Goal: Information Seeking & Learning: Learn about a topic

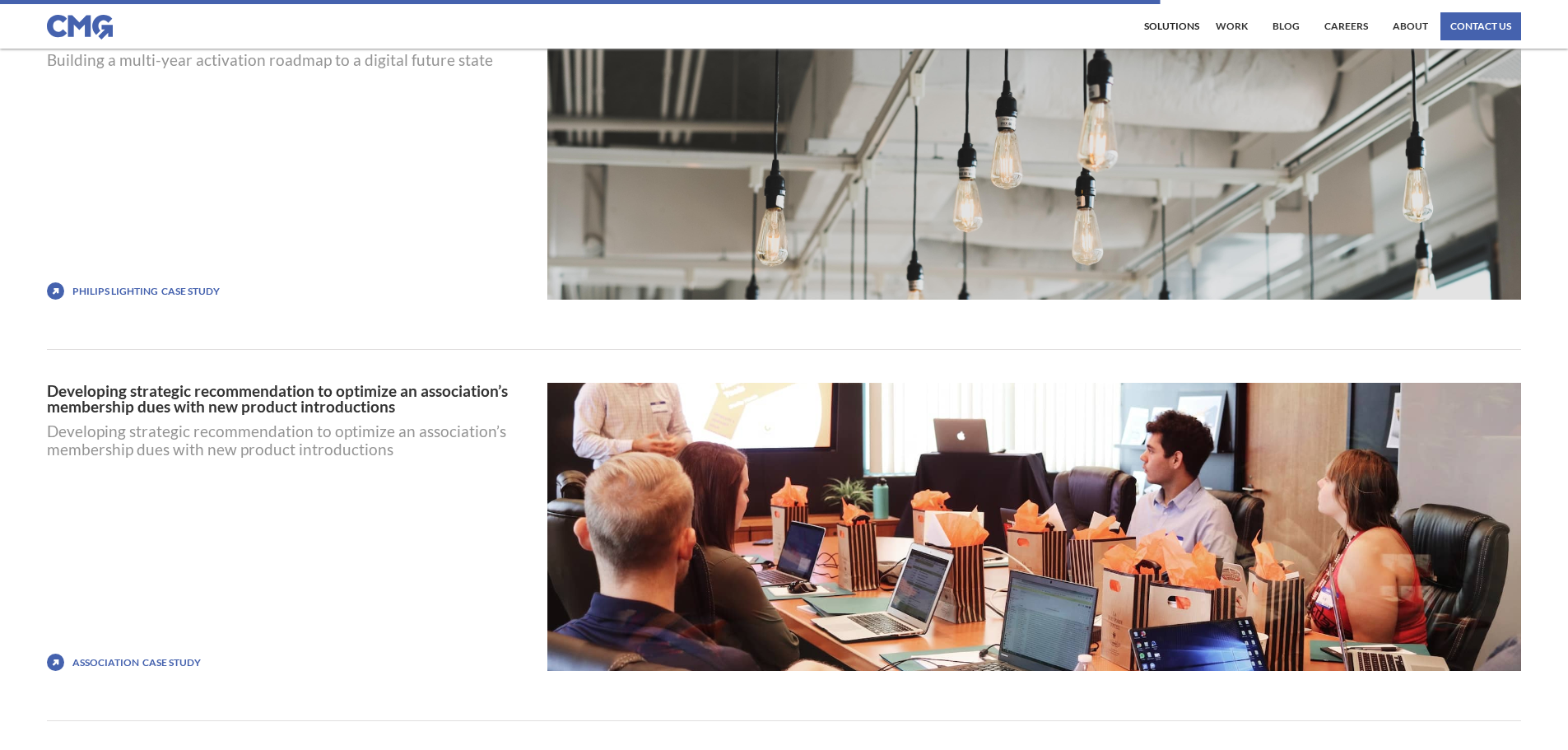
scroll to position [5324, 0]
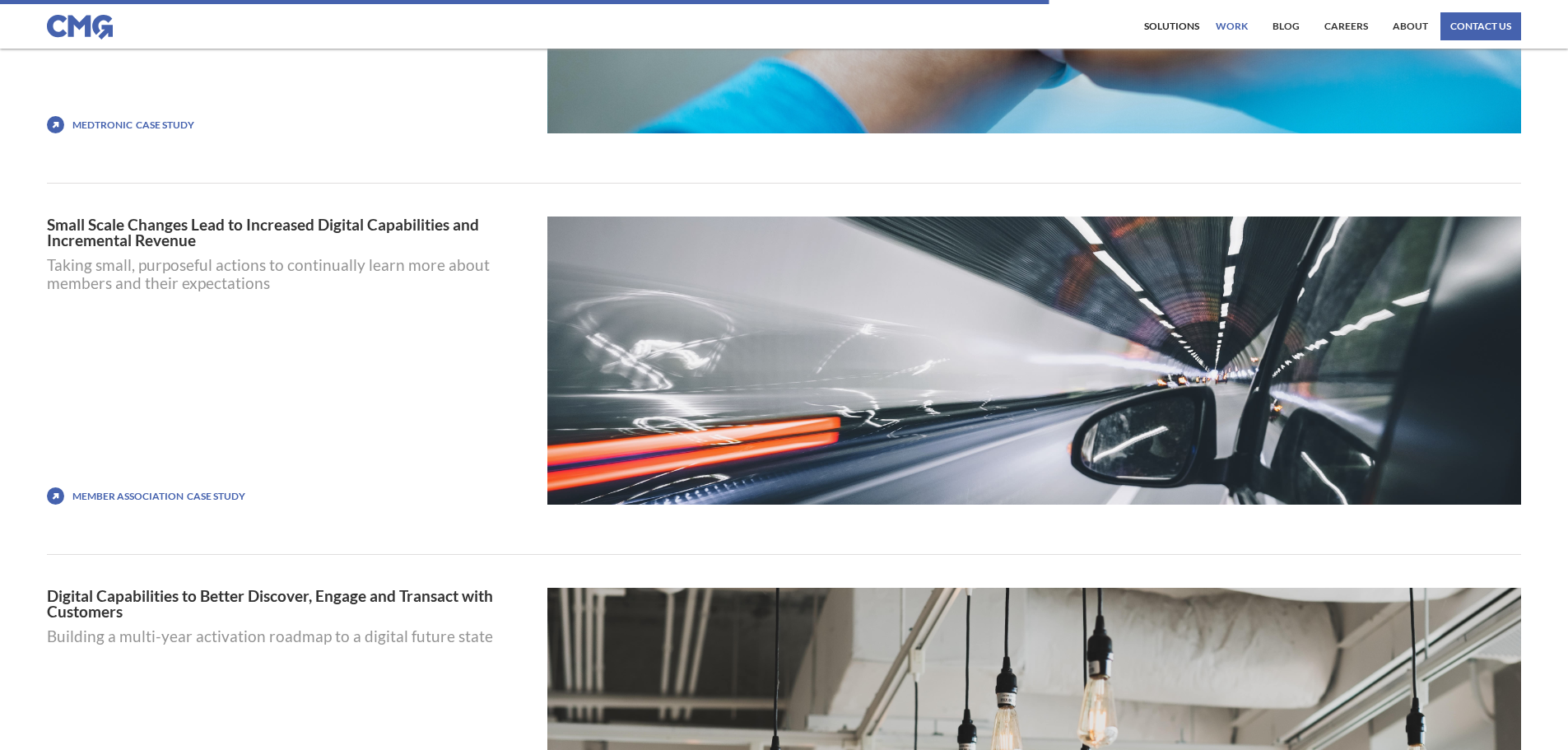
click at [1226, 29] on link "work" at bounding box center [1231, 26] width 40 height 28
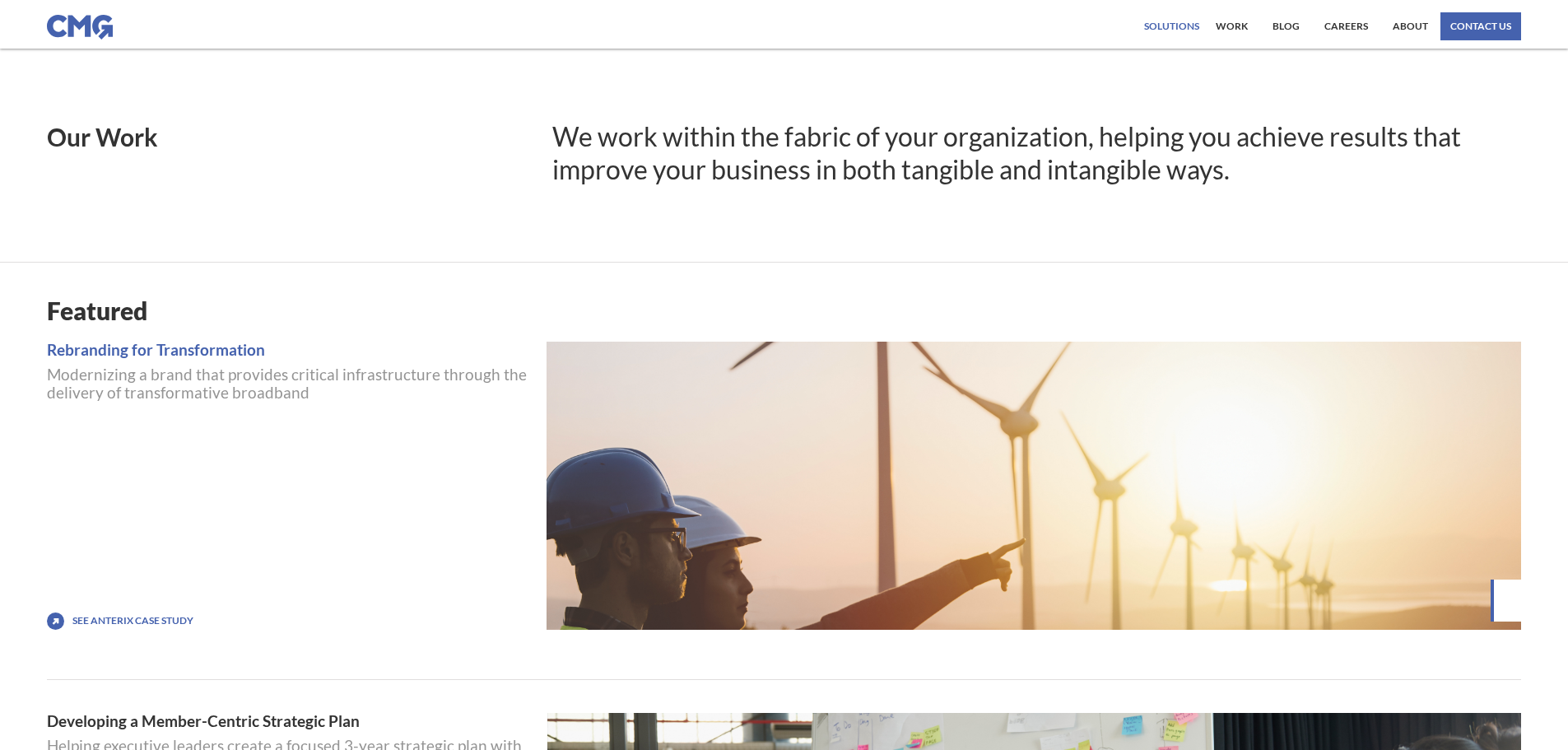
click at [1194, 27] on div "Solutions" at bounding box center [1172, 26] width 55 height 10
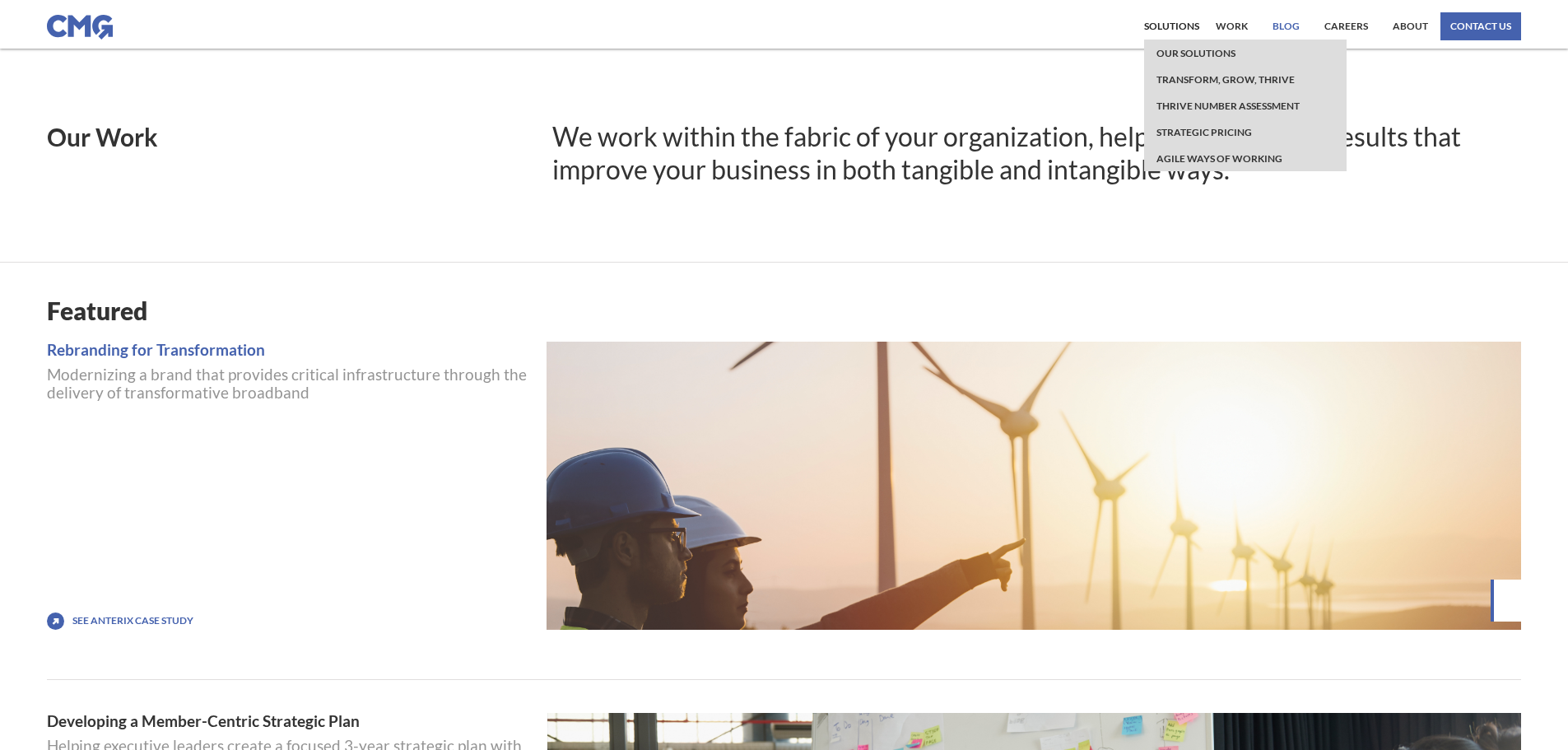
click at [1288, 29] on link "Blog" at bounding box center [1285, 26] width 36 height 28
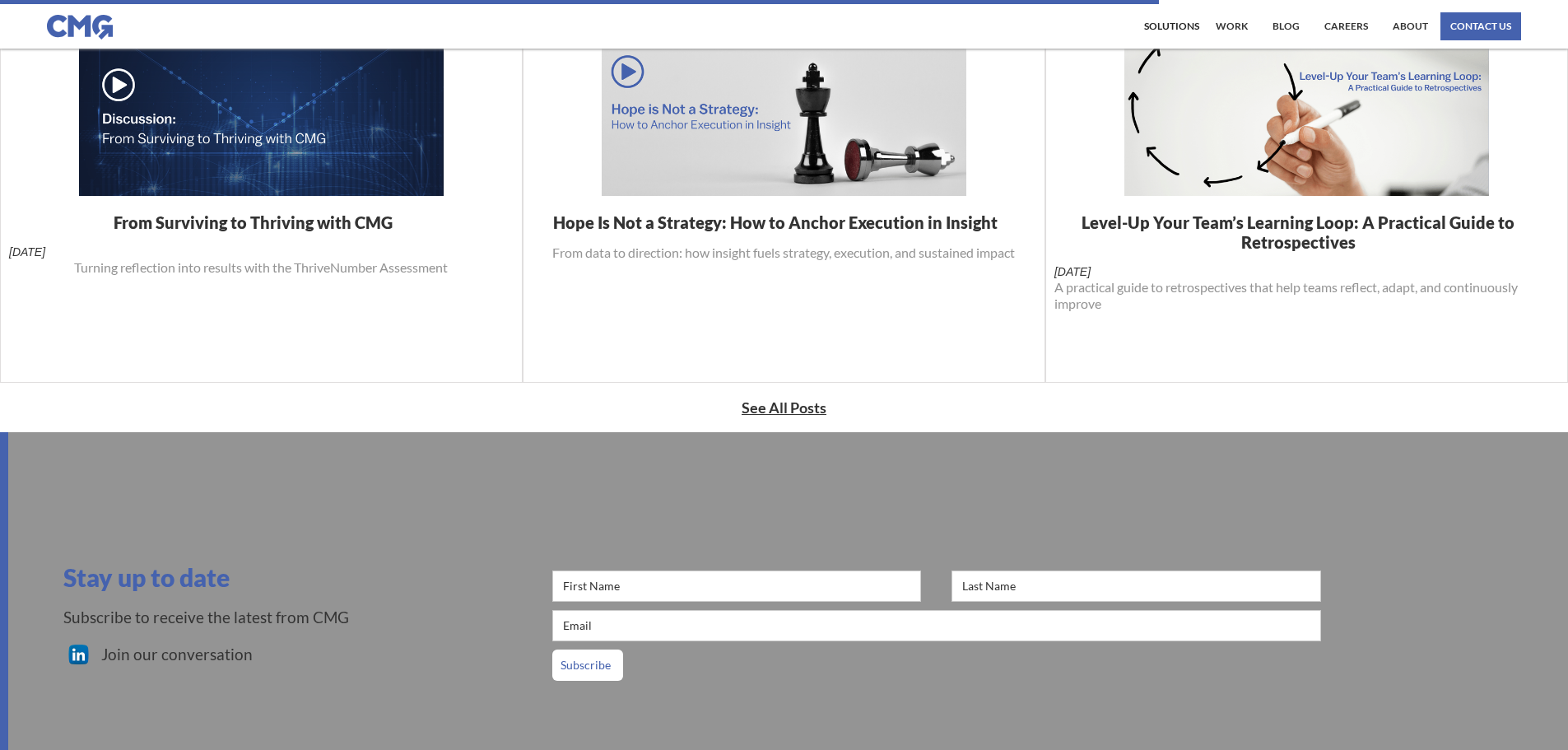
scroll to position [823, 0]
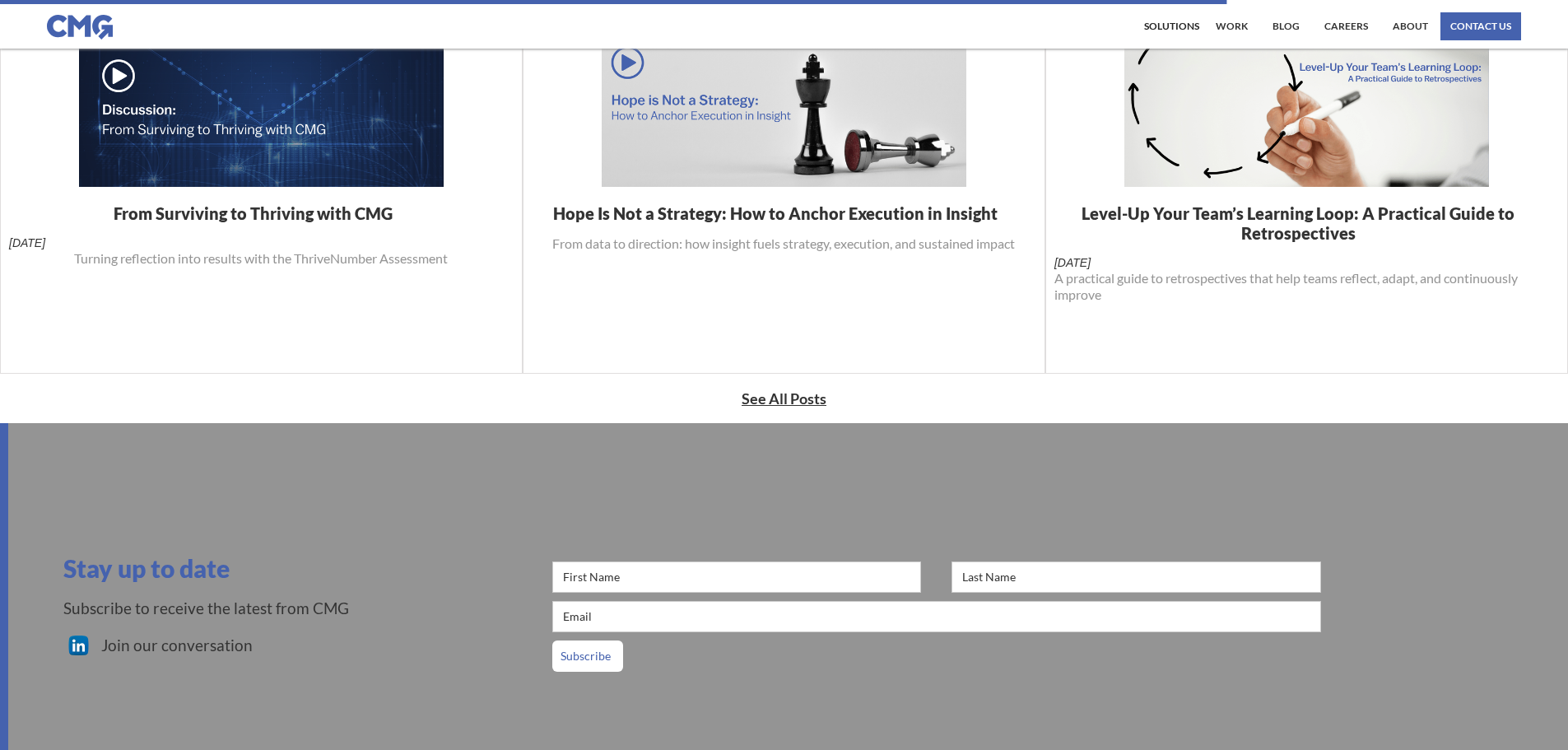
click at [822, 403] on strong "See All Posts" at bounding box center [784, 398] width 84 height 18
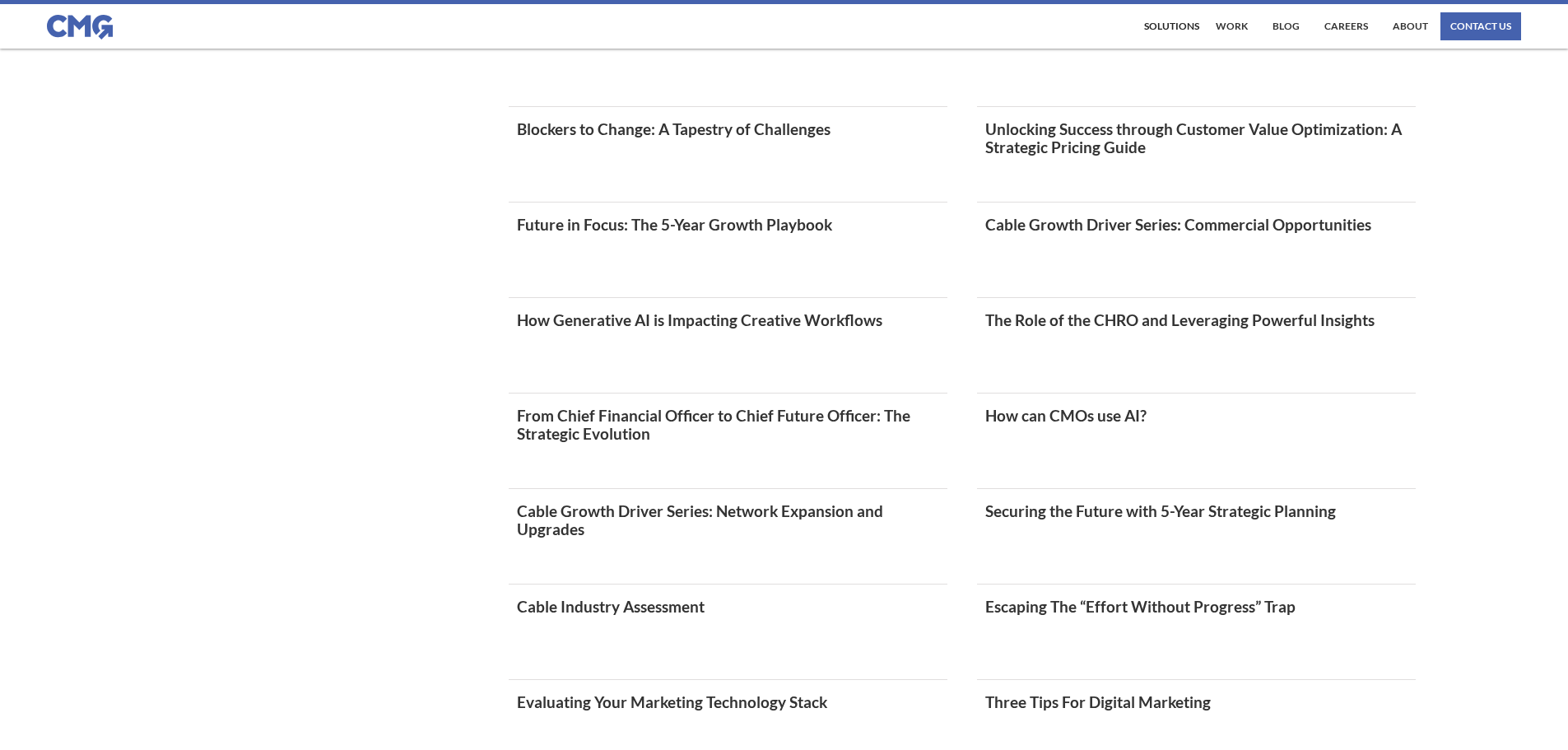
scroll to position [1647, 0]
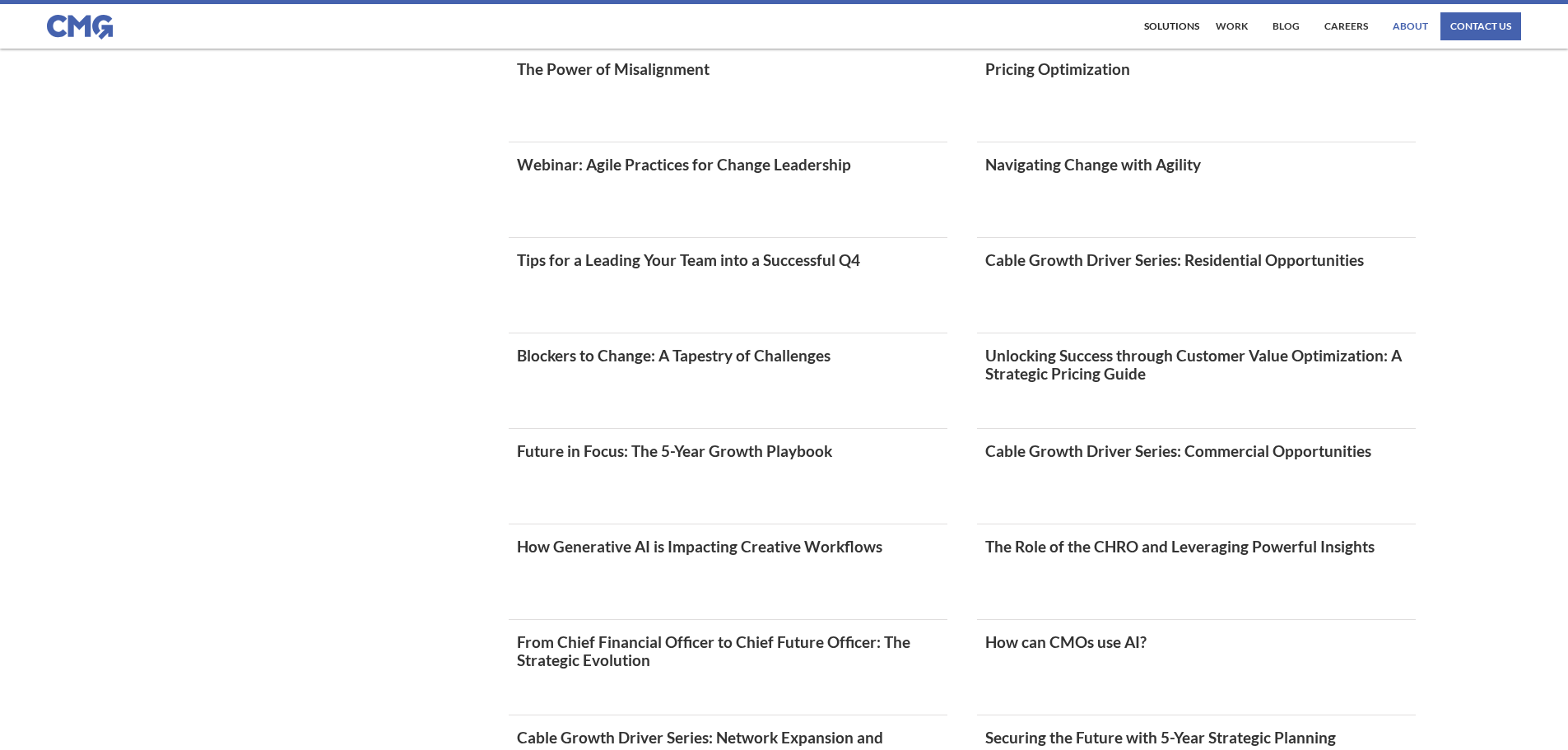
click at [1404, 26] on link "About" at bounding box center [1410, 26] width 44 height 28
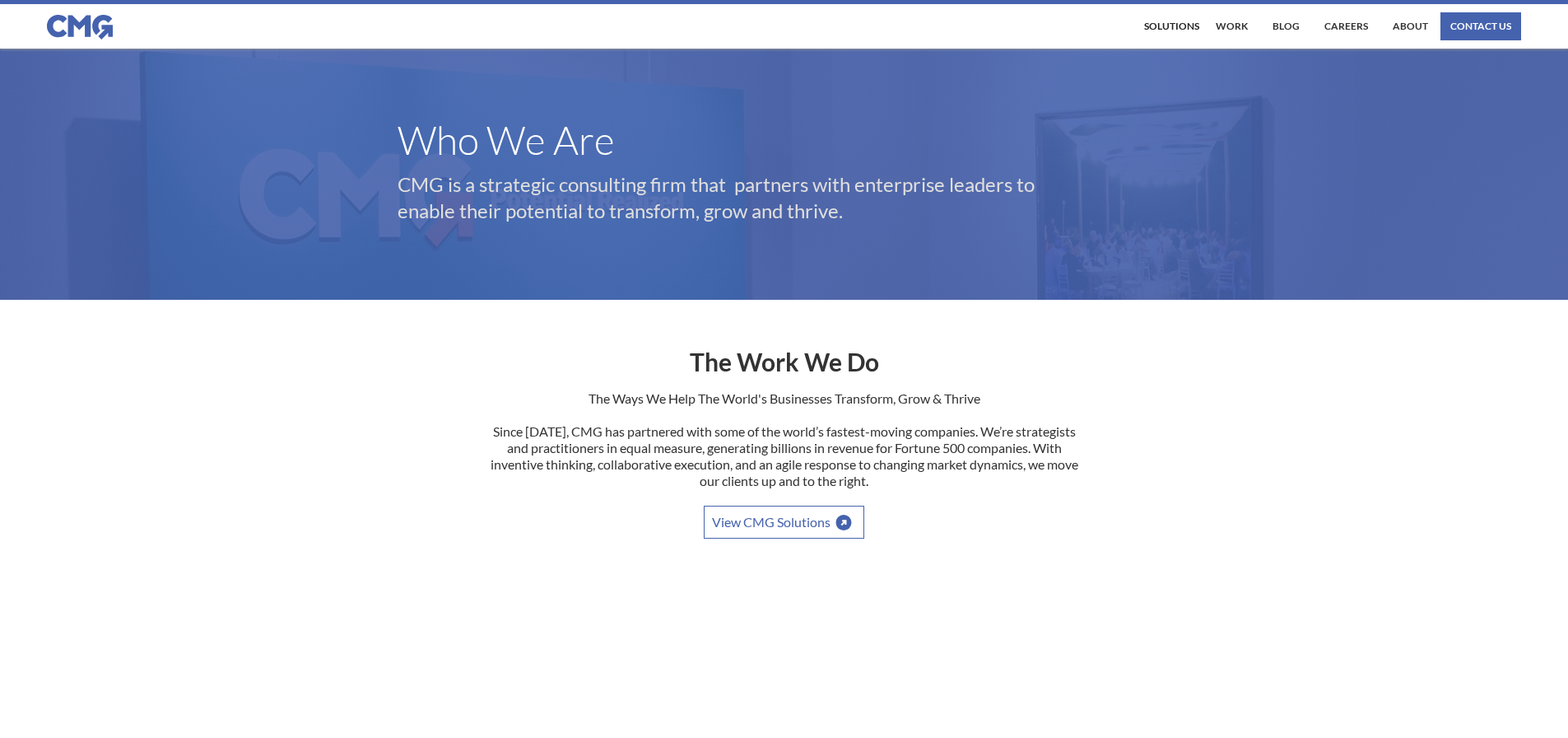
click at [753, 522] on link "View CMG Solutions" at bounding box center [784, 522] width 161 height 33
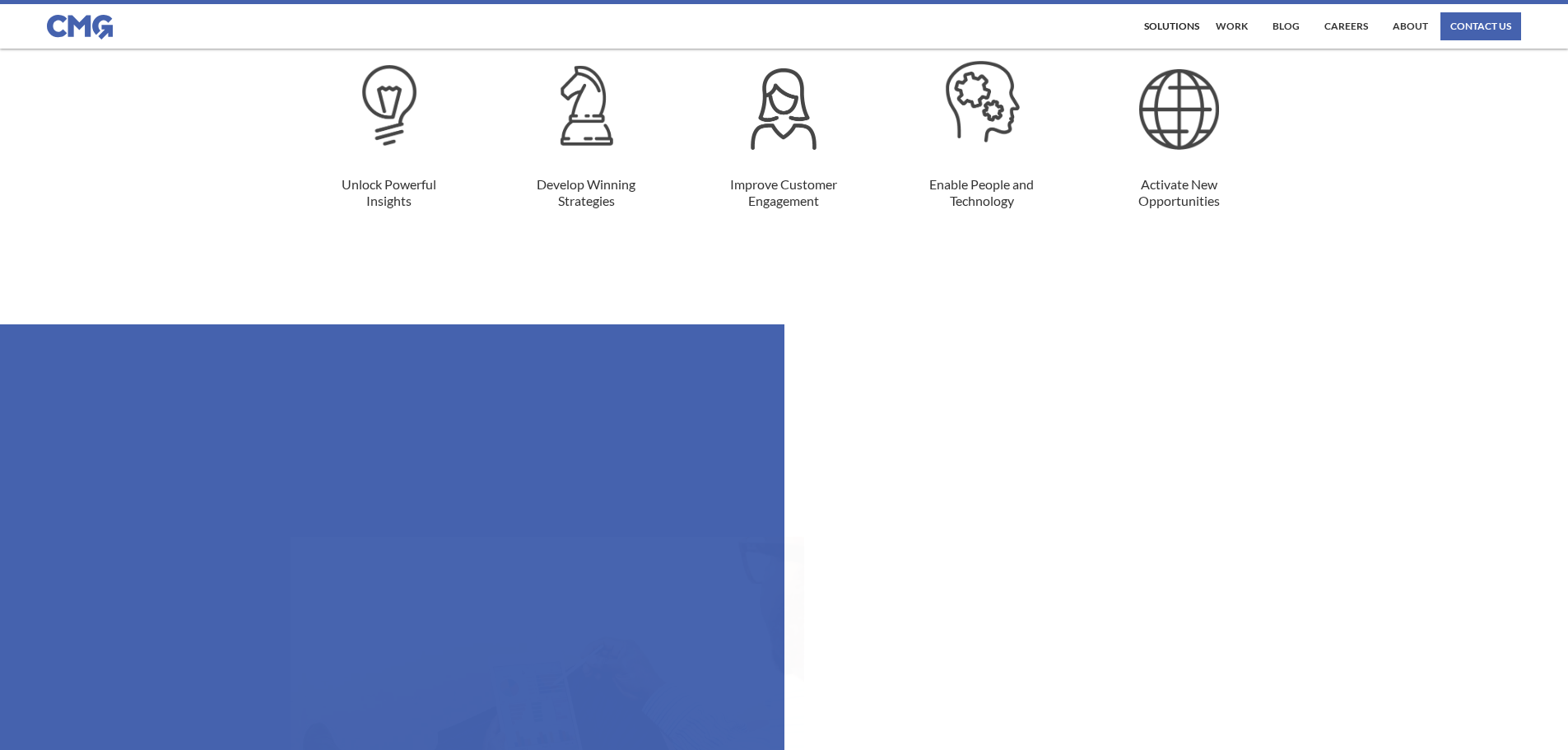
scroll to position [1976, 0]
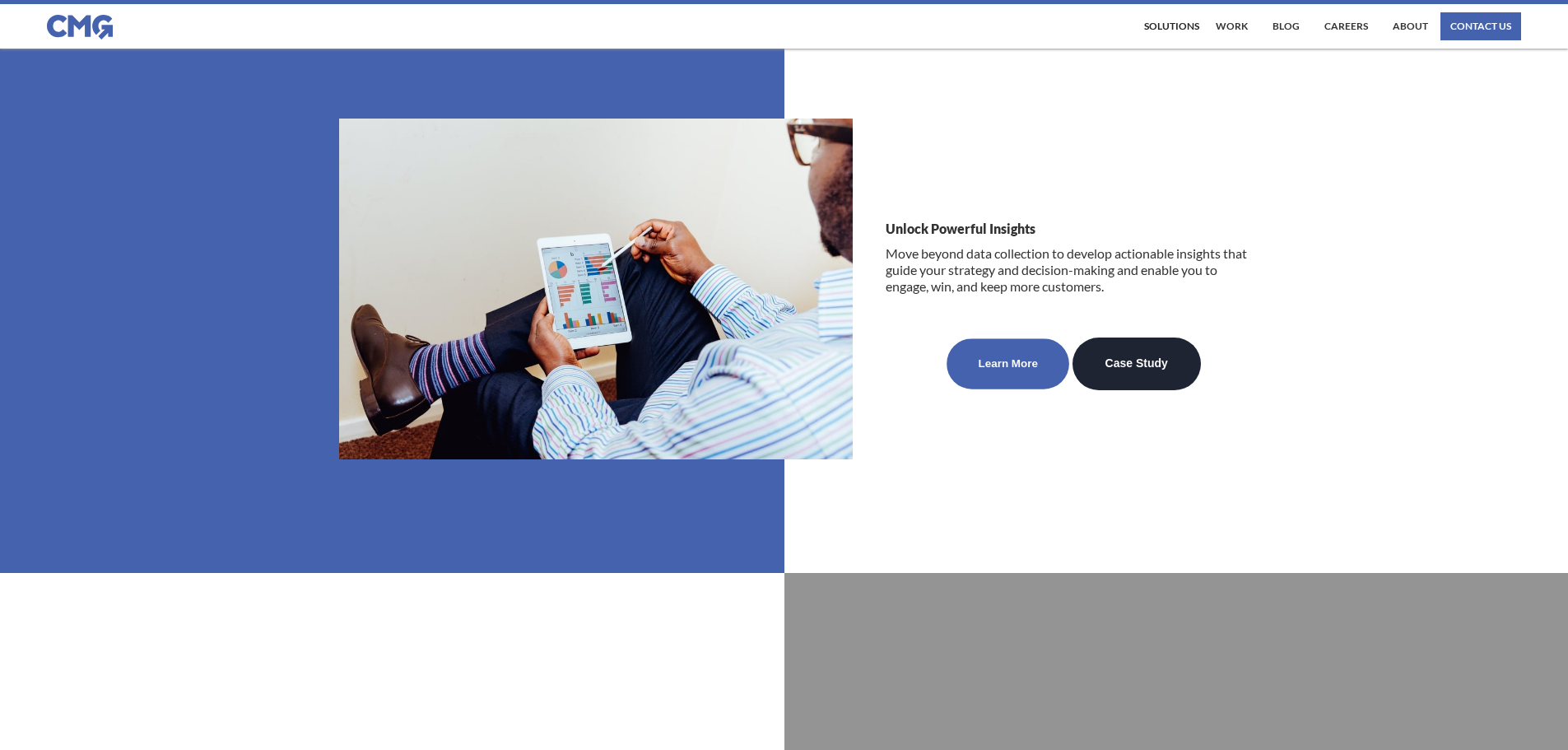
click at [1024, 370] on link "Learn More" at bounding box center [1007, 364] width 123 height 50
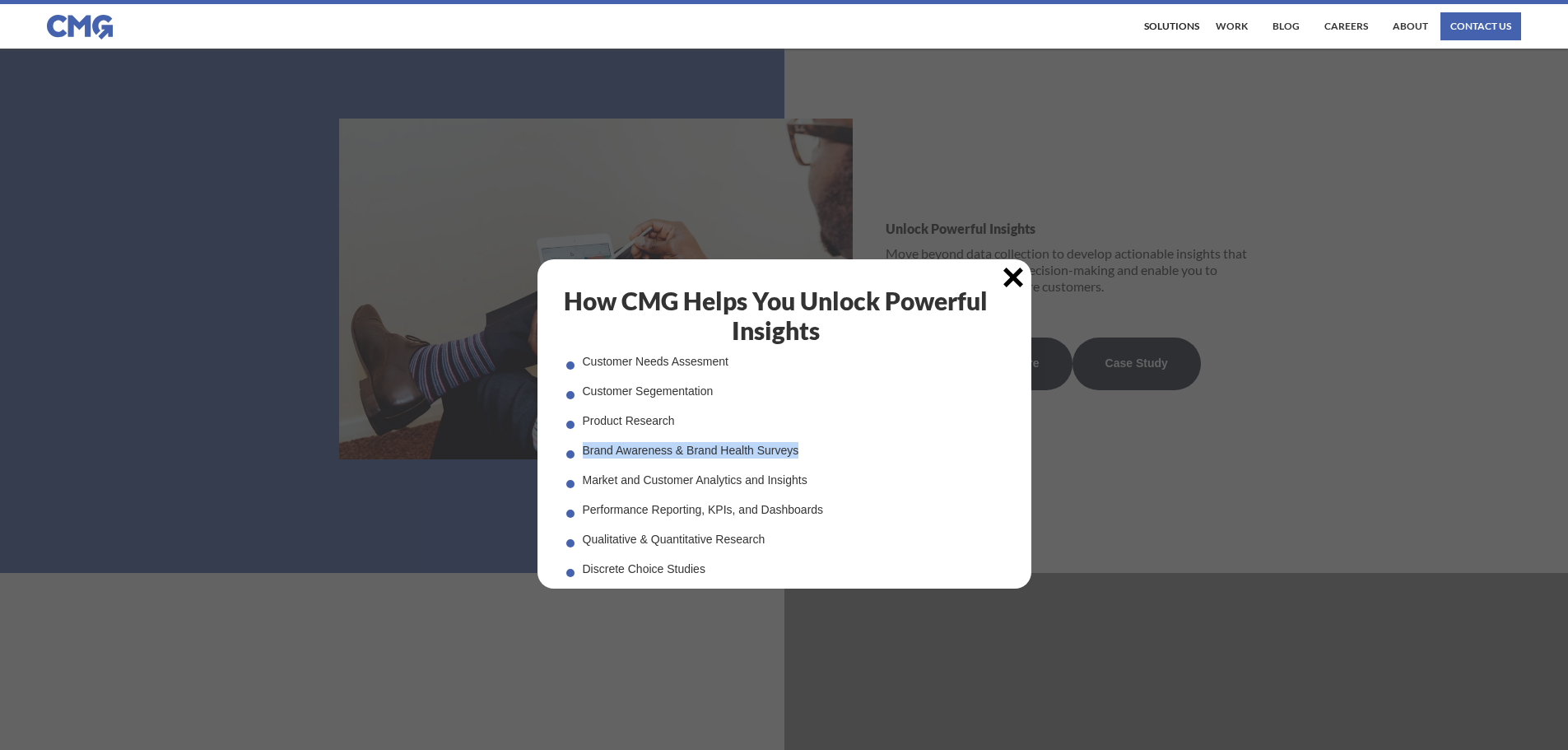
drag, startPoint x: 817, startPoint y: 452, endPoint x: 584, endPoint y: 461, distance: 233.2
click at [584, 461] on div "Customer Needs Assesment Customer Segementation Product Research Brand Awarenes…" at bounding box center [798, 465] width 465 height 224
drag, startPoint x: 820, startPoint y: 478, endPoint x: 579, endPoint y: 443, distance: 243.5
click at [579, 443] on div "Customer Needs Assesment Customer Segementation Product Research Brand Awarenes…" at bounding box center [798, 465] width 465 height 224
click at [703, 505] on div "Performance Reporting, KPIs, and Dashboards" at bounding box center [703, 509] width 241 height 17
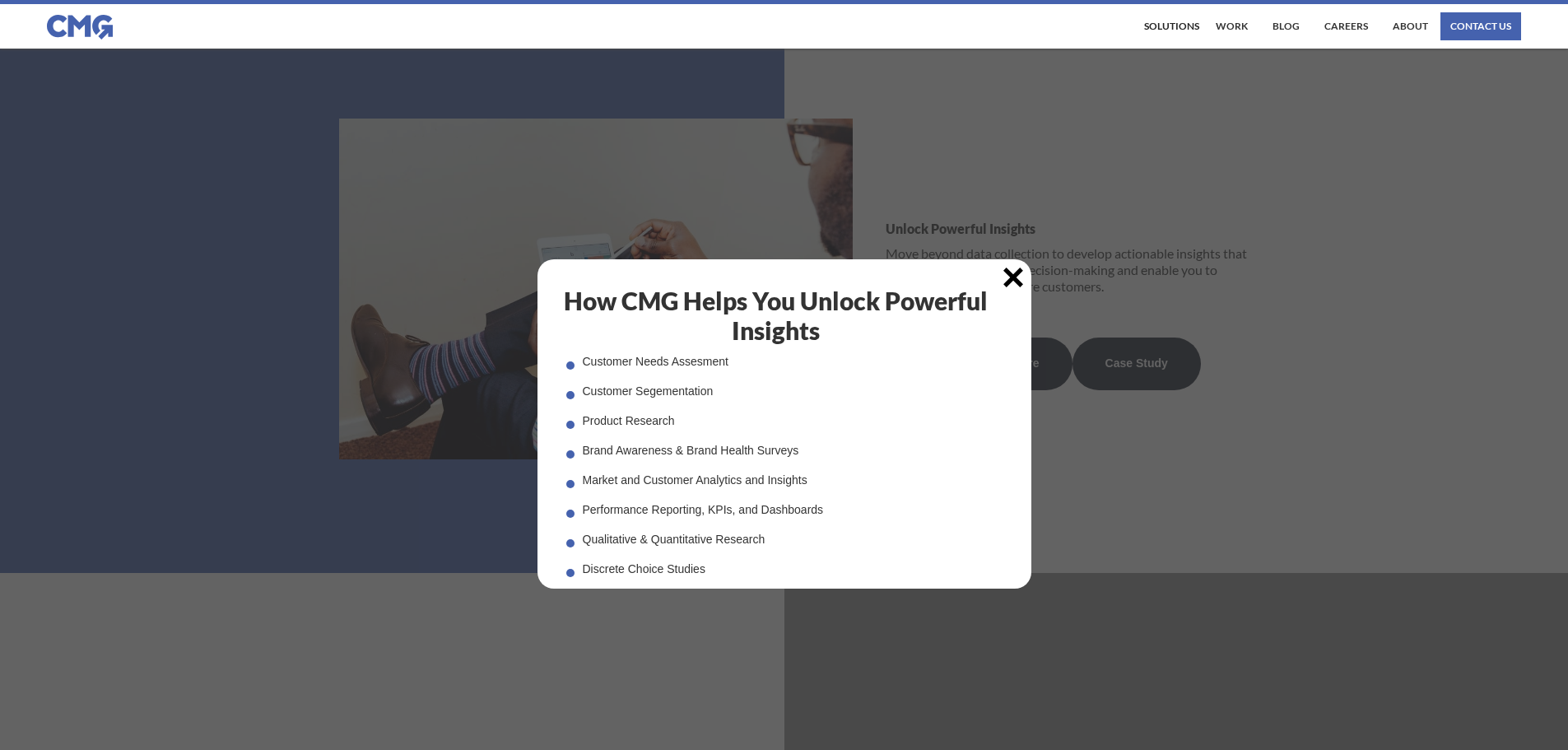
click at [703, 505] on div "Performance Reporting, KPIs, and Dashboards" at bounding box center [703, 509] width 241 height 17
click at [729, 542] on div "Qualitative & Quantitative Research" at bounding box center [673, 540] width 183 height 17
click at [718, 564] on div "Customer Needs Assesment Customer Segementation Product Research Brand Awarenes…" at bounding box center [798, 465] width 465 height 224
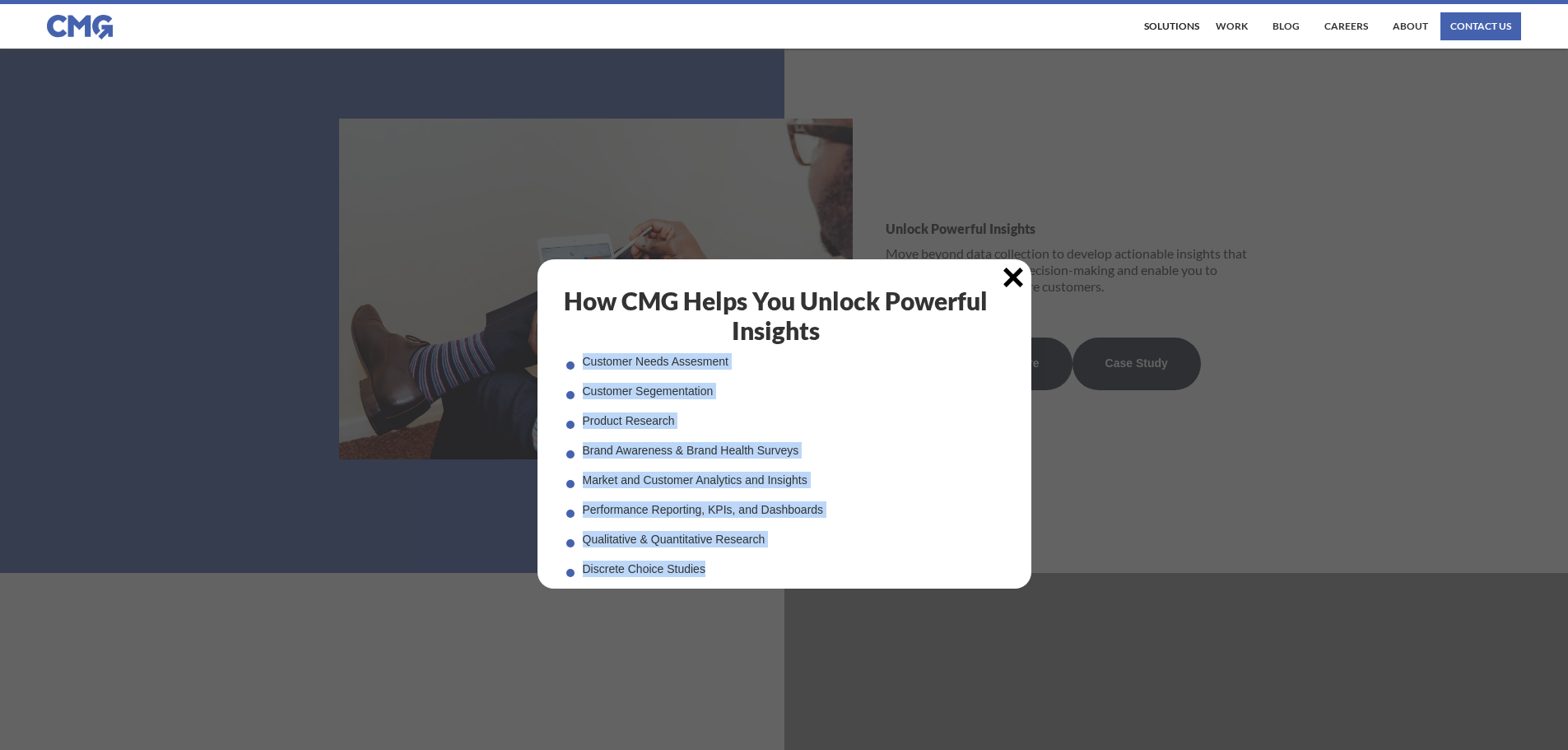
drag, startPoint x: 719, startPoint y: 565, endPoint x: 585, endPoint y: 359, distance: 245.7
click at [585, 359] on div "Customer Needs Assesment Customer Segementation Product Research Brand Awarenes…" at bounding box center [798, 465] width 465 height 224
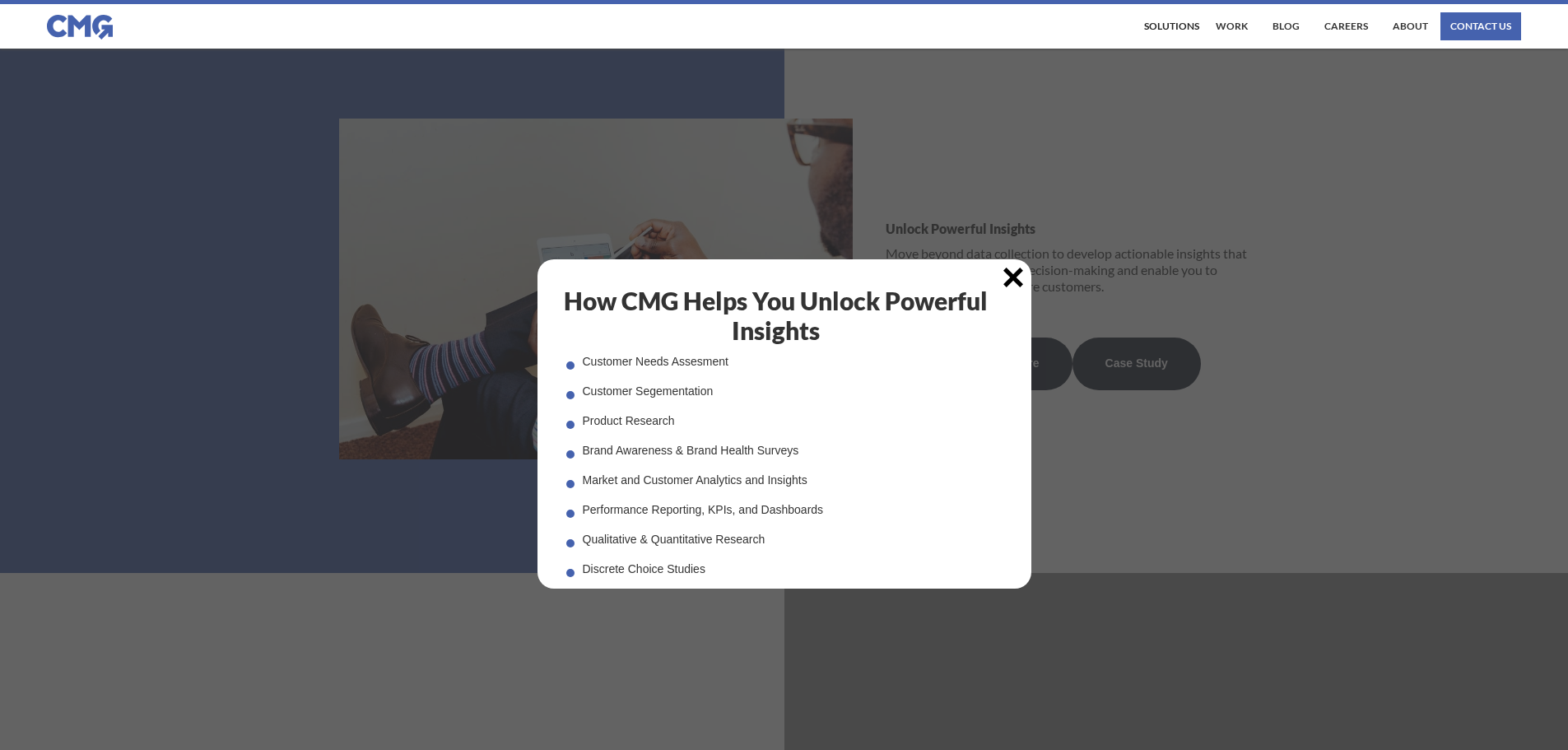
click at [1201, 485] on div "How CMG Helps You Unlock Powerful Insights Customer Needs Assesment Customer Se…" at bounding box center [784, 423] width 1568 height 750
click at [1006, 263] on div "How CMG Helps You Unlock Powerful Insights Customer Needs Assesment Customer Se…" at bounding box center [784, 424] width 494 height 330
click at [1013, 274] on img at bounding box center [1013, 278] width 20 height 20
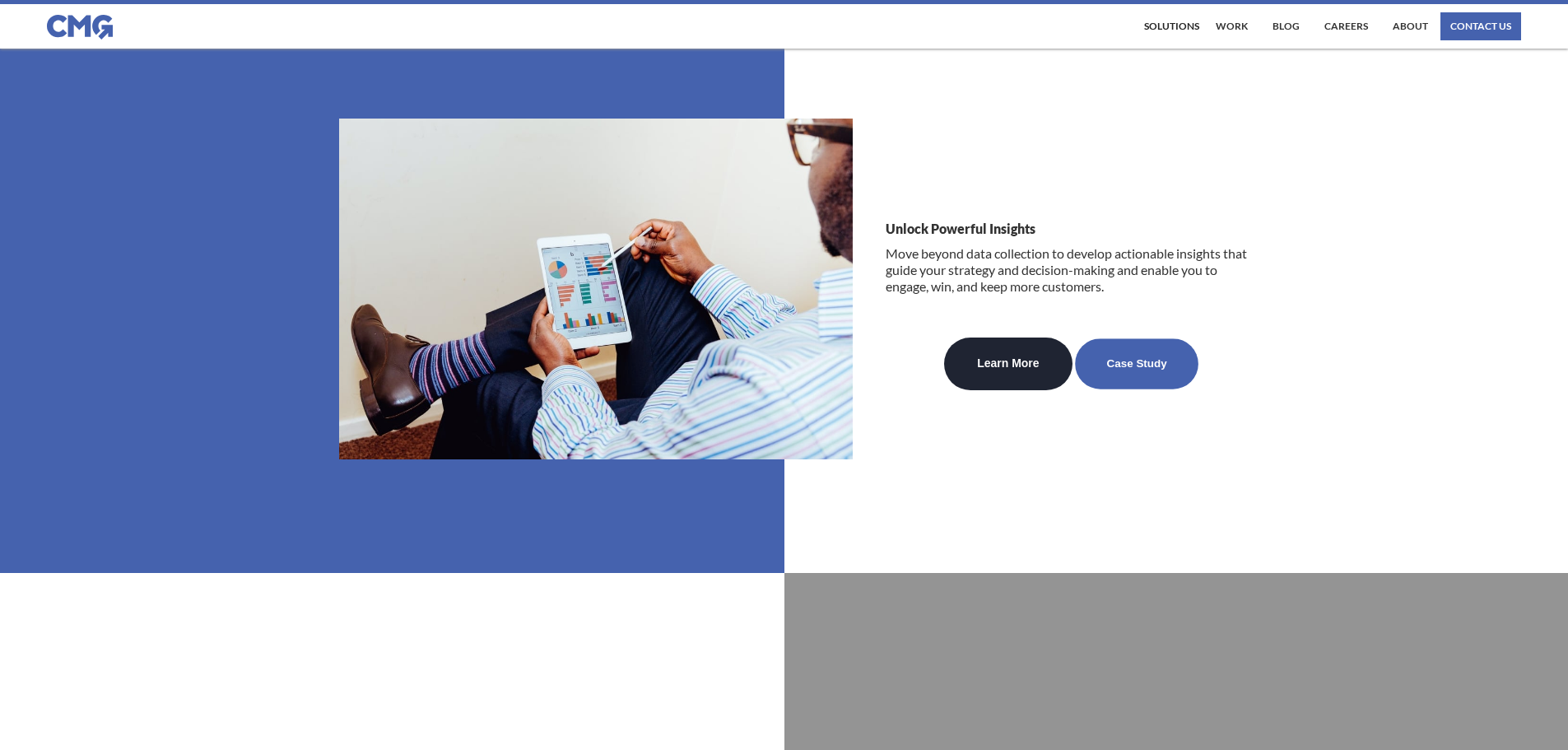
click at [1179, 370] on link "Case Study" at bounding box center [1136, 364] width 124 height 50
